Goal: Navigation & Orientation: Find specific page/section

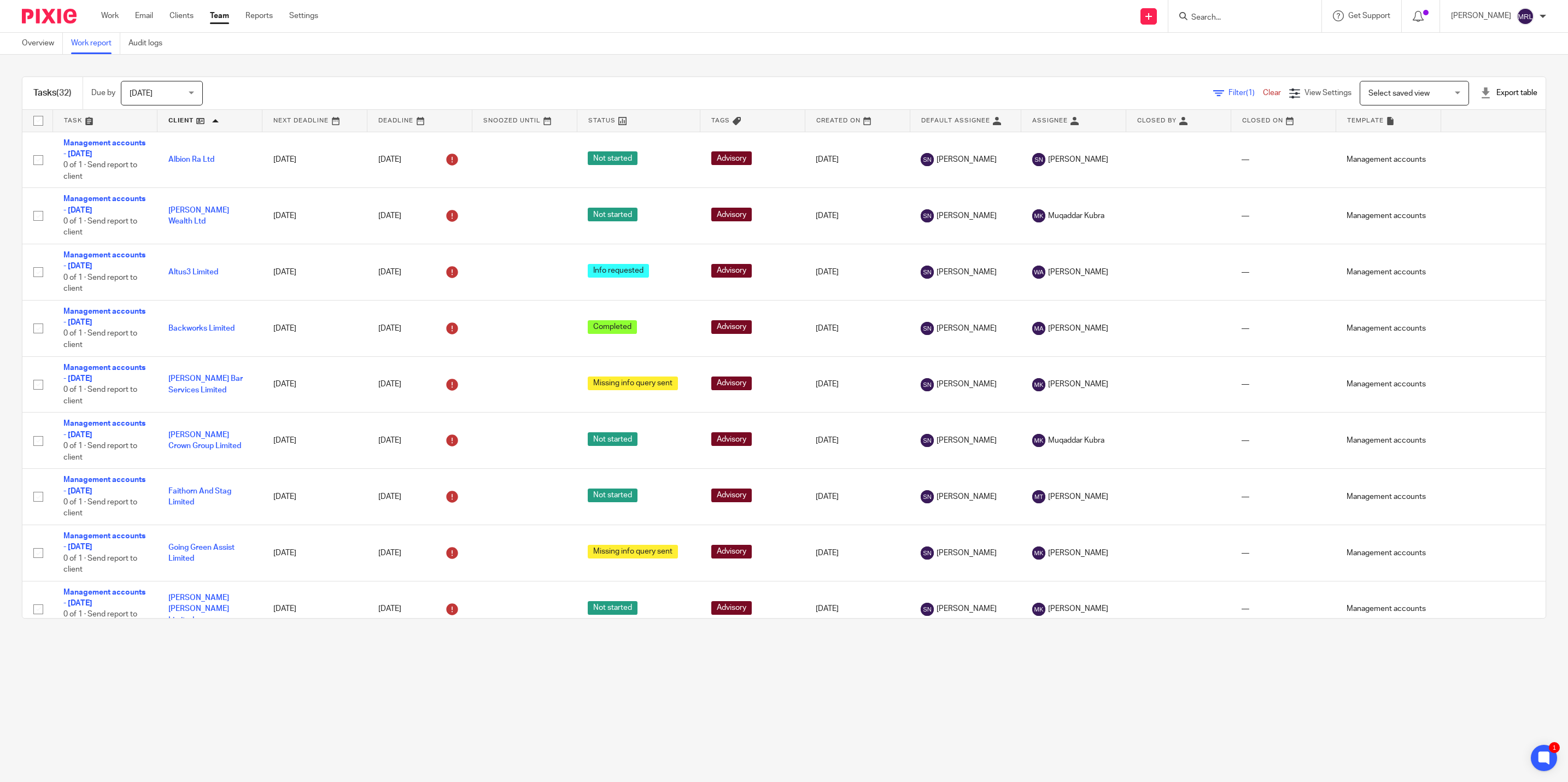
click at [217, 13] on link "Team" at bounding box center [219, 15] width 19 height 11
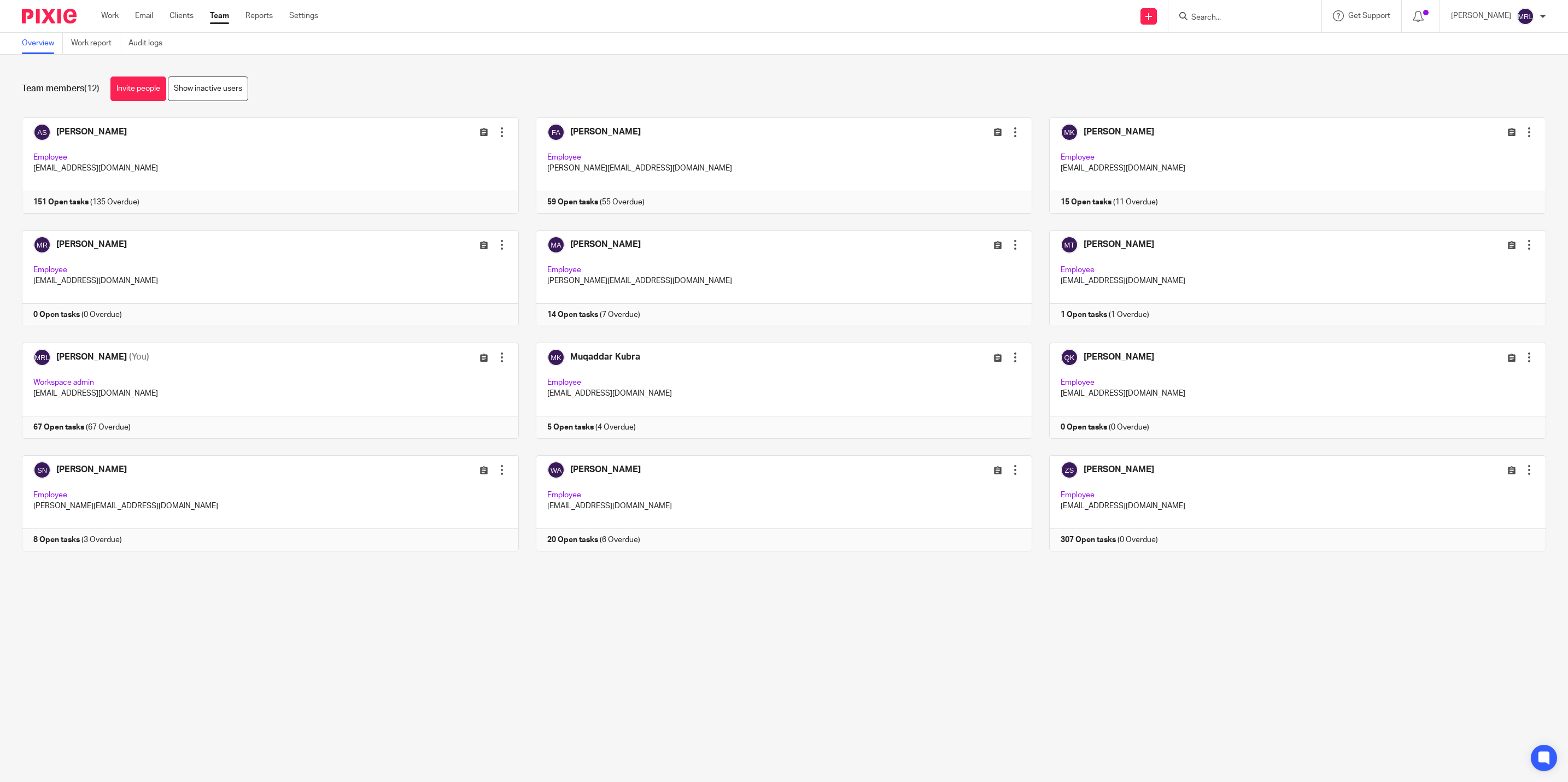
click at [770, 519] on link at bounding box center [776, 503] width 514 height 96
